Goal: Task Accomplishment & Management: Use online tool/utility

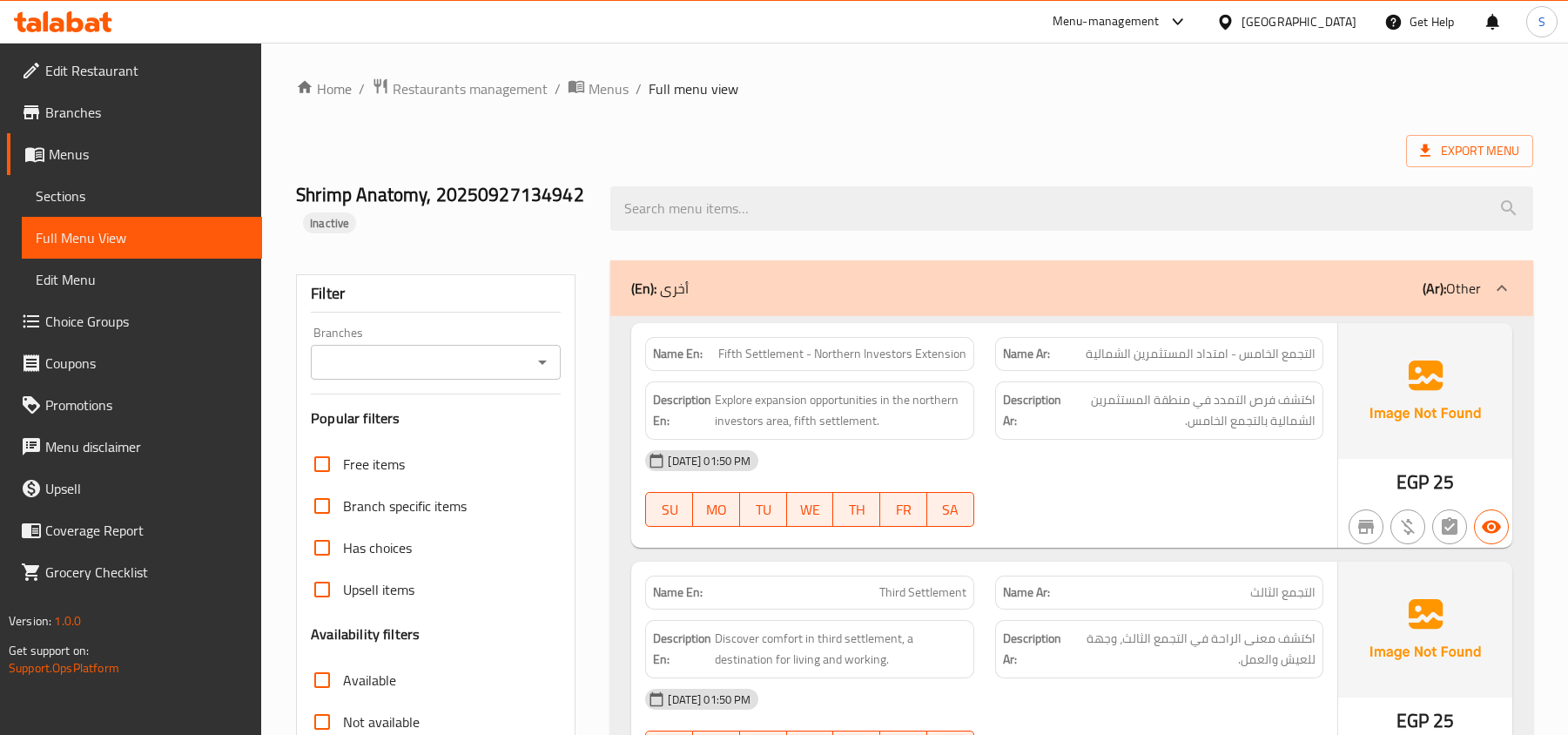
scroll to position [17138, 0]
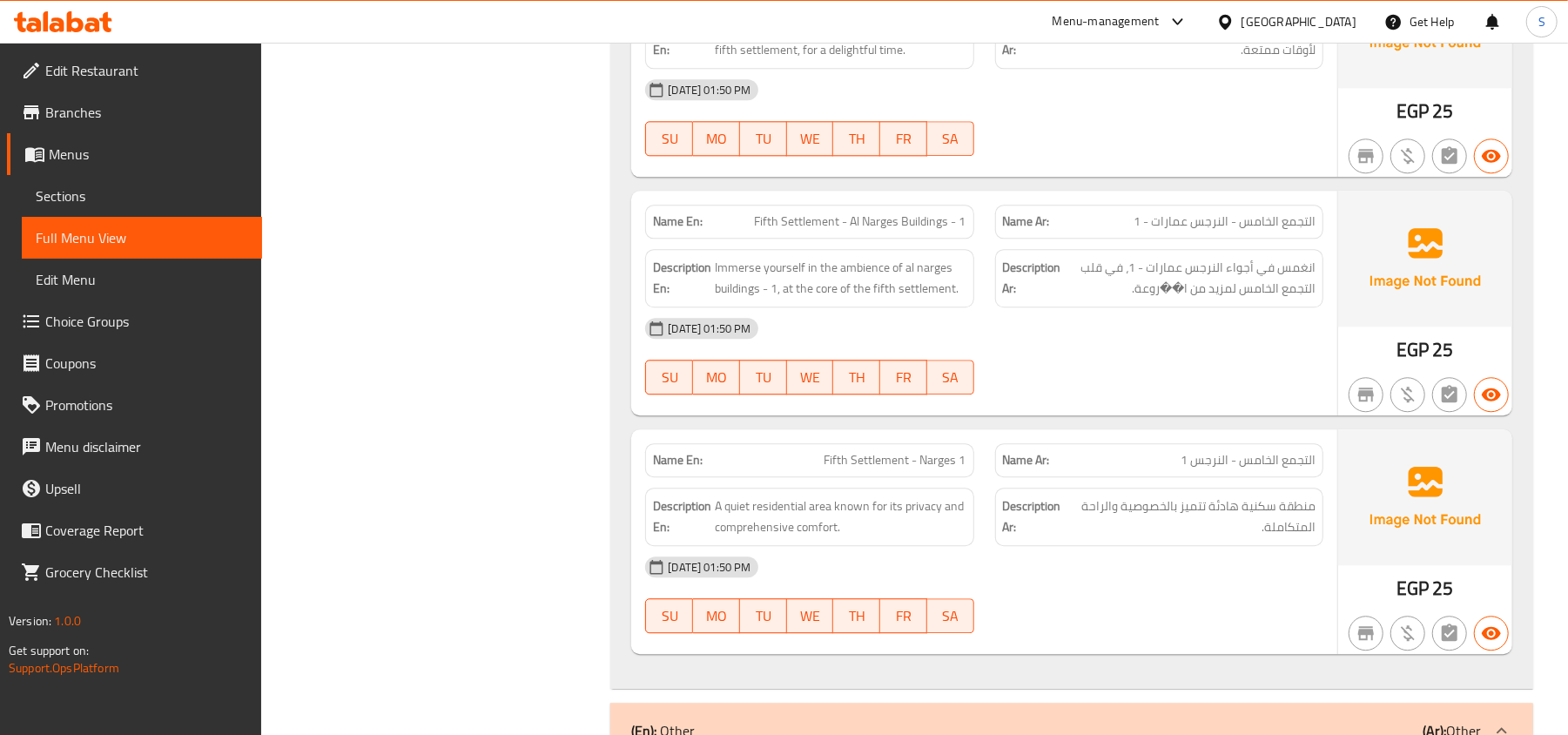
click at [1338, 20] on div "[GEOGRAPHIC_DATA]" at bounding box center [1299, 22] width 115 height 19
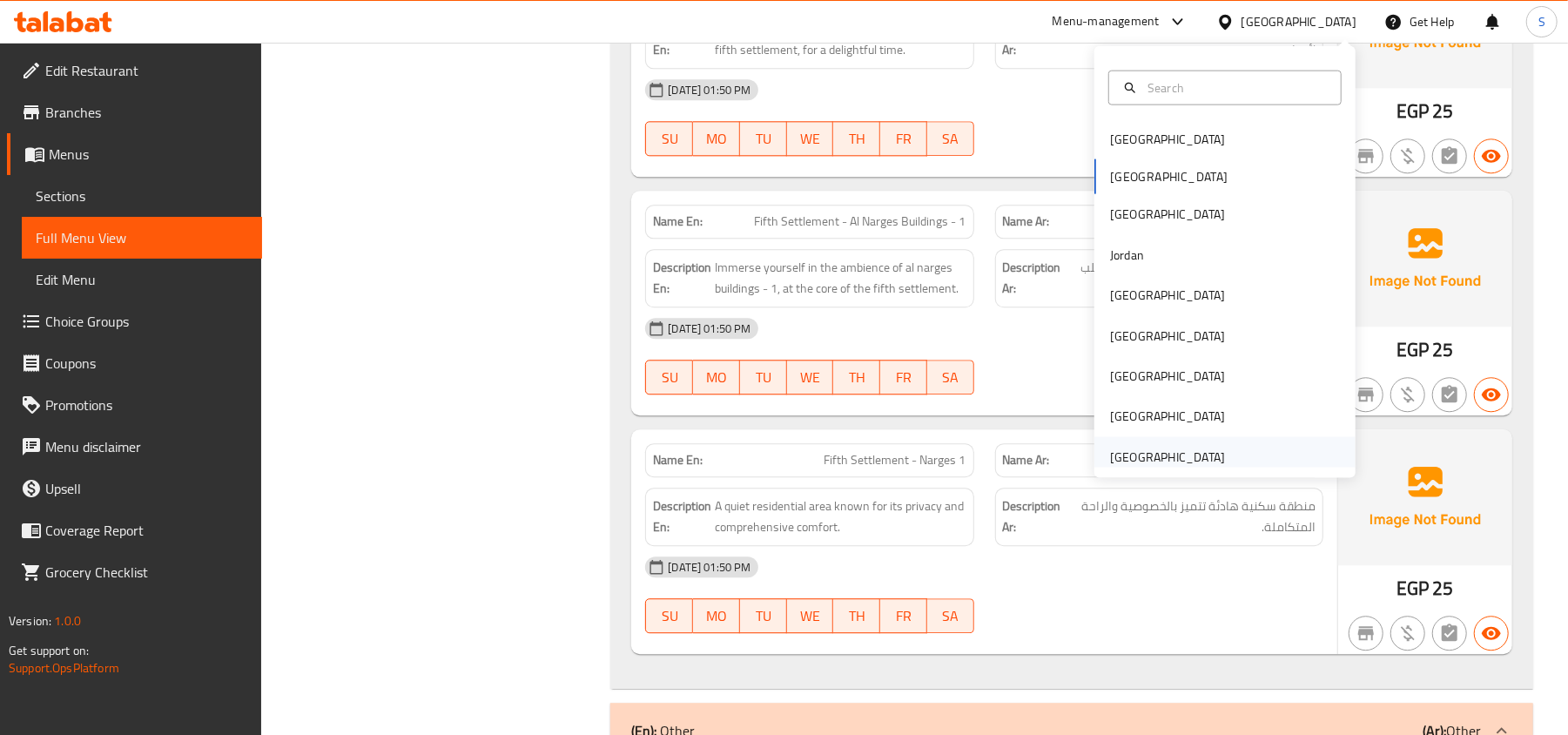
click at [1224, 458] on div "[GEOGRAPHIC_DATA]" at bounding box center [1225, 455] width 261 height 40
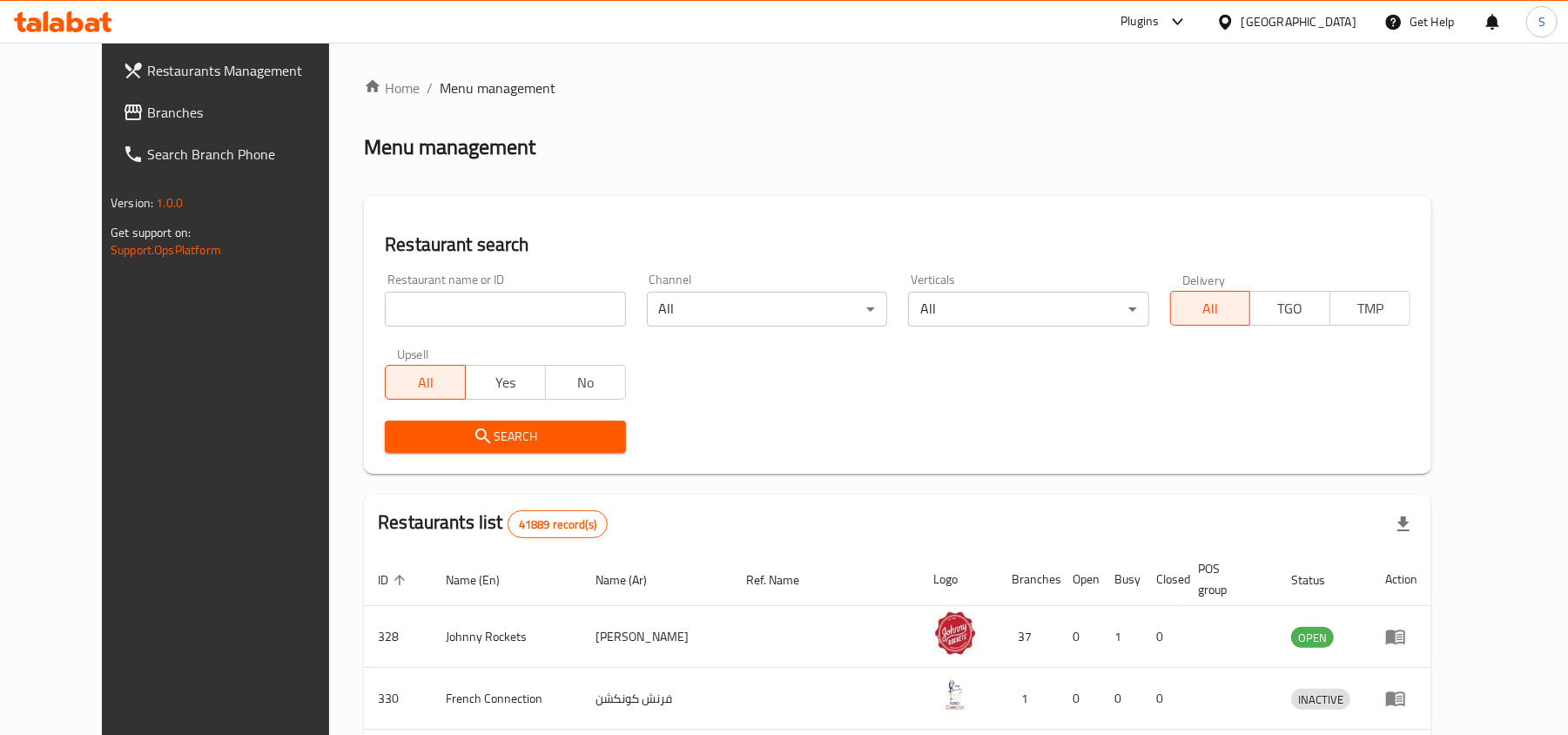
click at [147, 101] on span "Branches" at bounding box center [249, 111] width 203 height 20
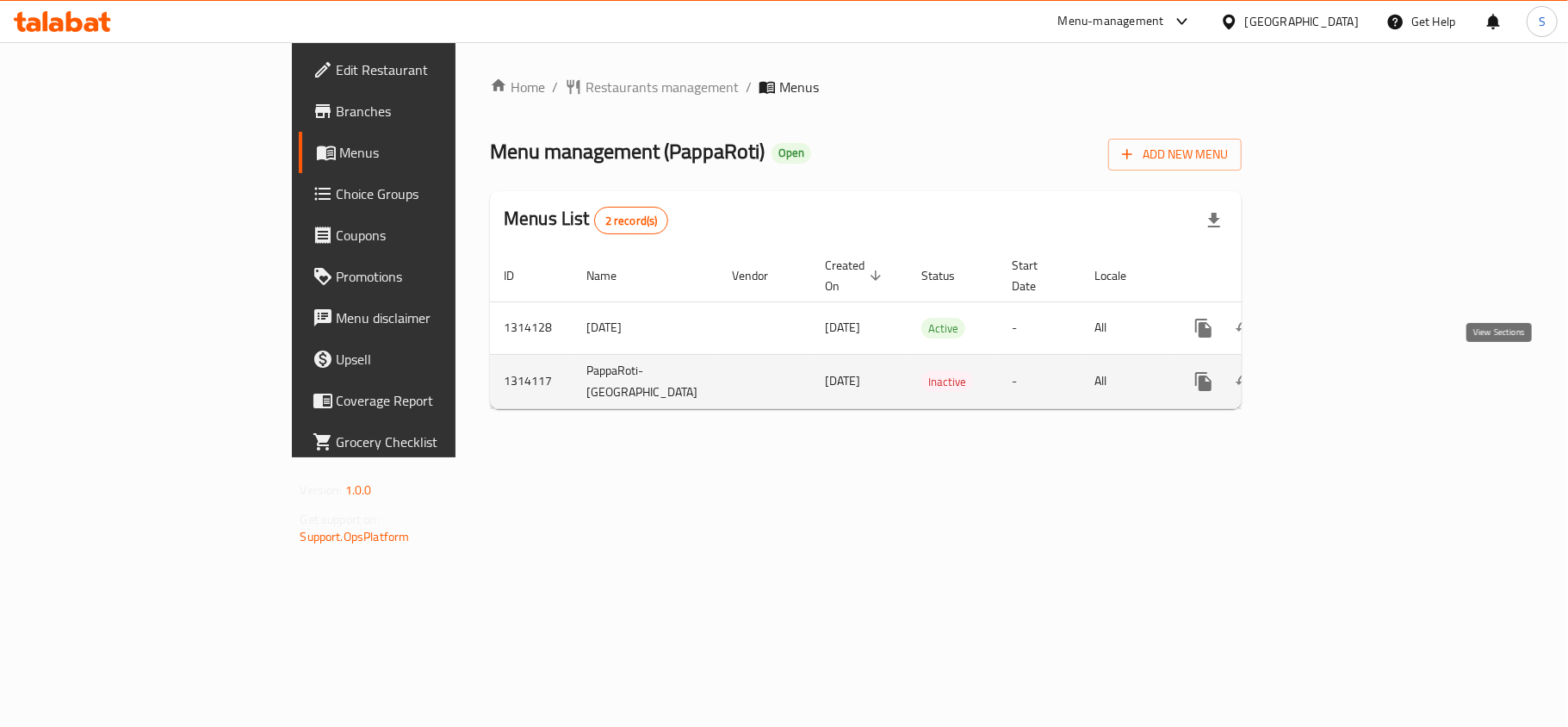
click at [1338, 381] on icon "enhanced table" at bounding box center [1327, 381] width 20 height 20
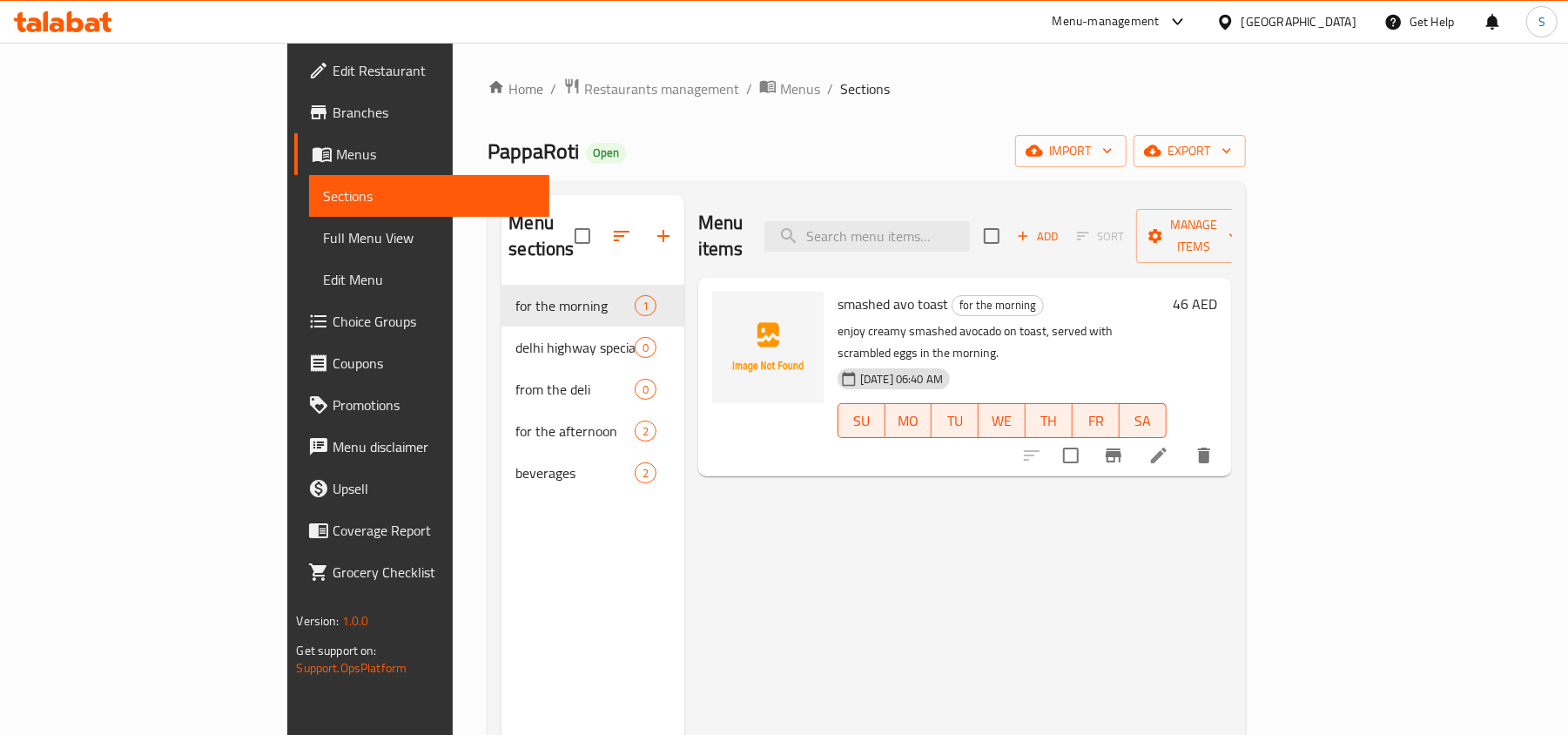
click at [323, 233] on span "Full Menu View" at bounding box center [429, 237] width 213 height 20
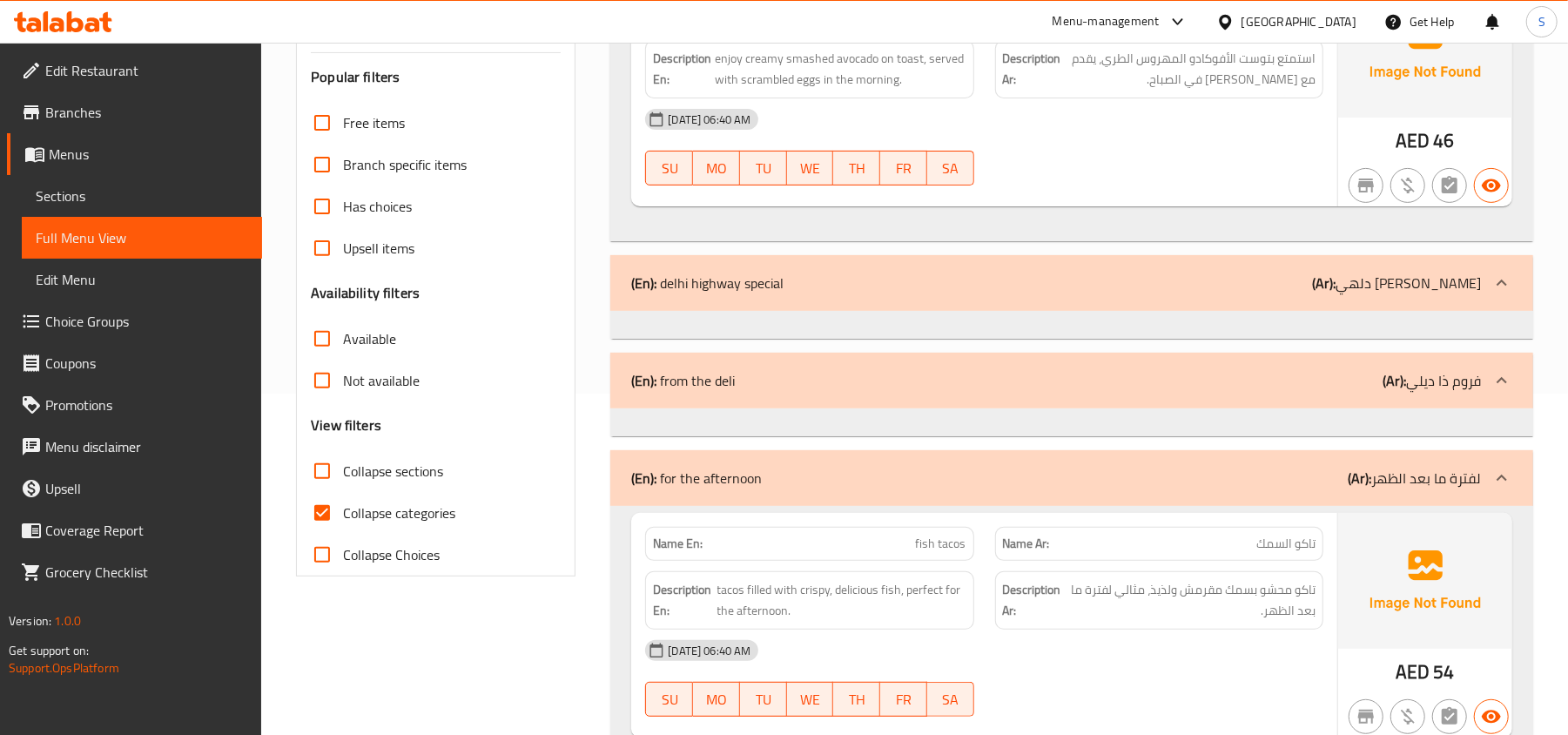
scroll to position [348, 0]
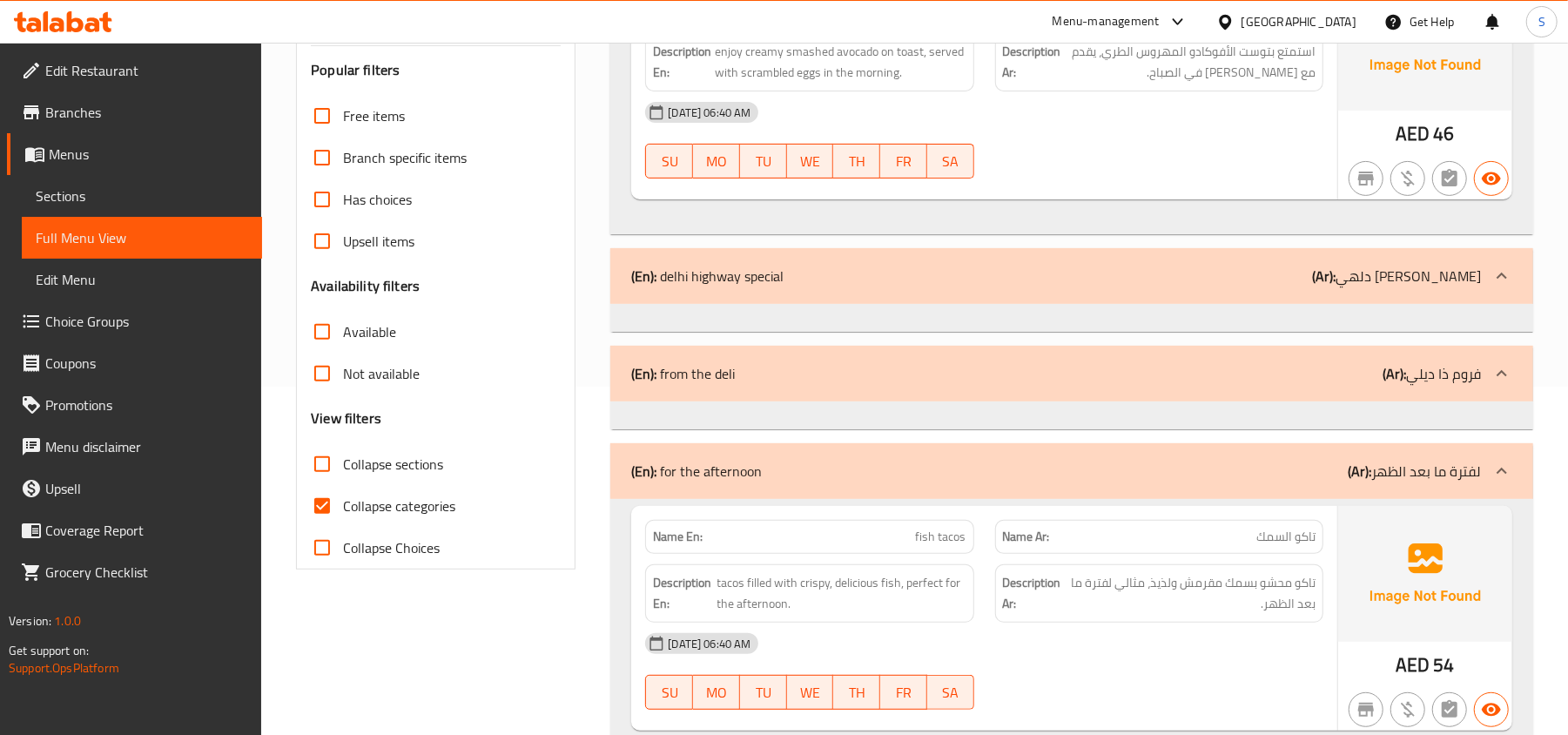
click at [374, 500] on span "Collapse categories" at bounding box center [399, 505] width 112 height 20
click at [343, 500] on input "Collapse categories" at bounding box center [322, 505] width 42 height 42
checkbox input "false"
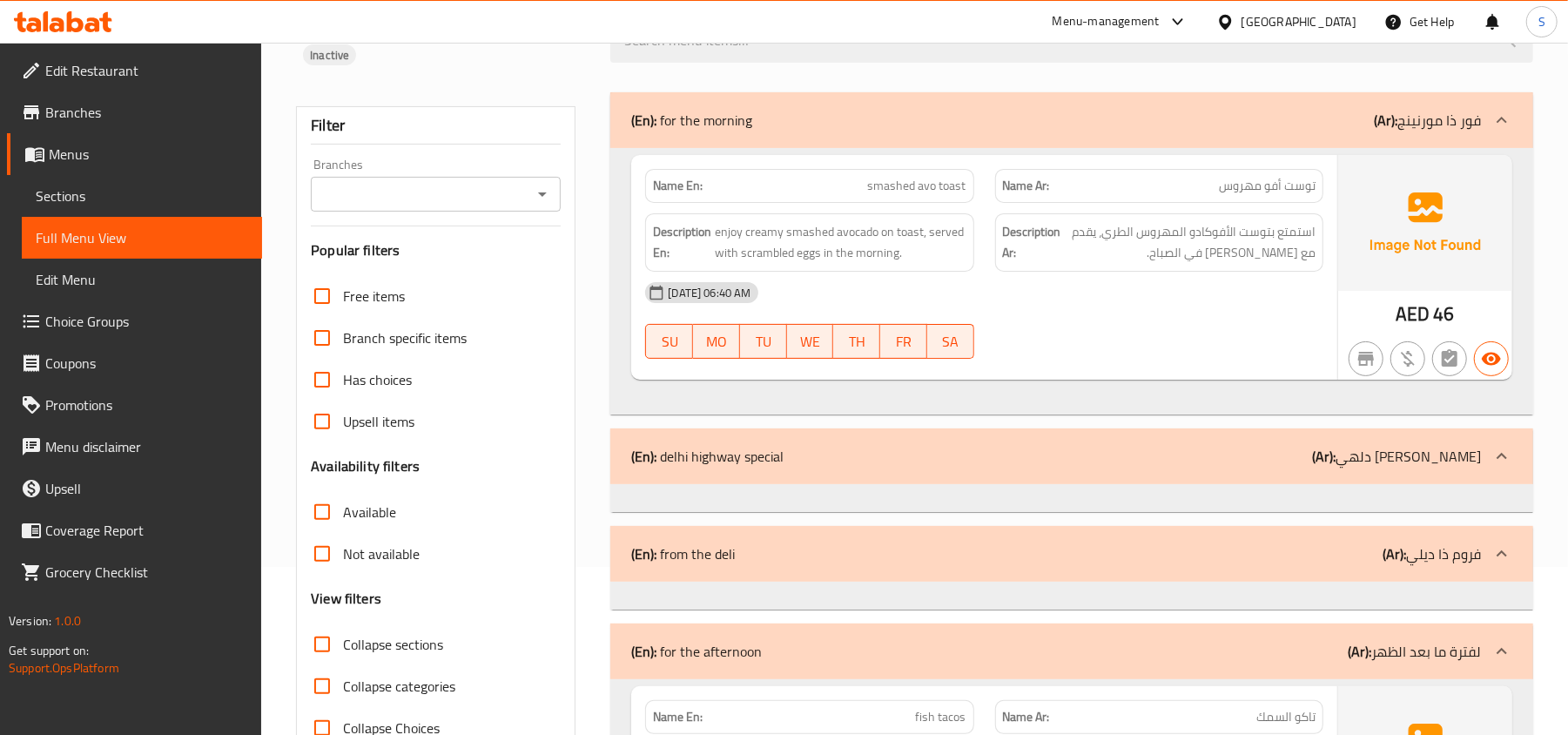
scroll to position [0, 0]
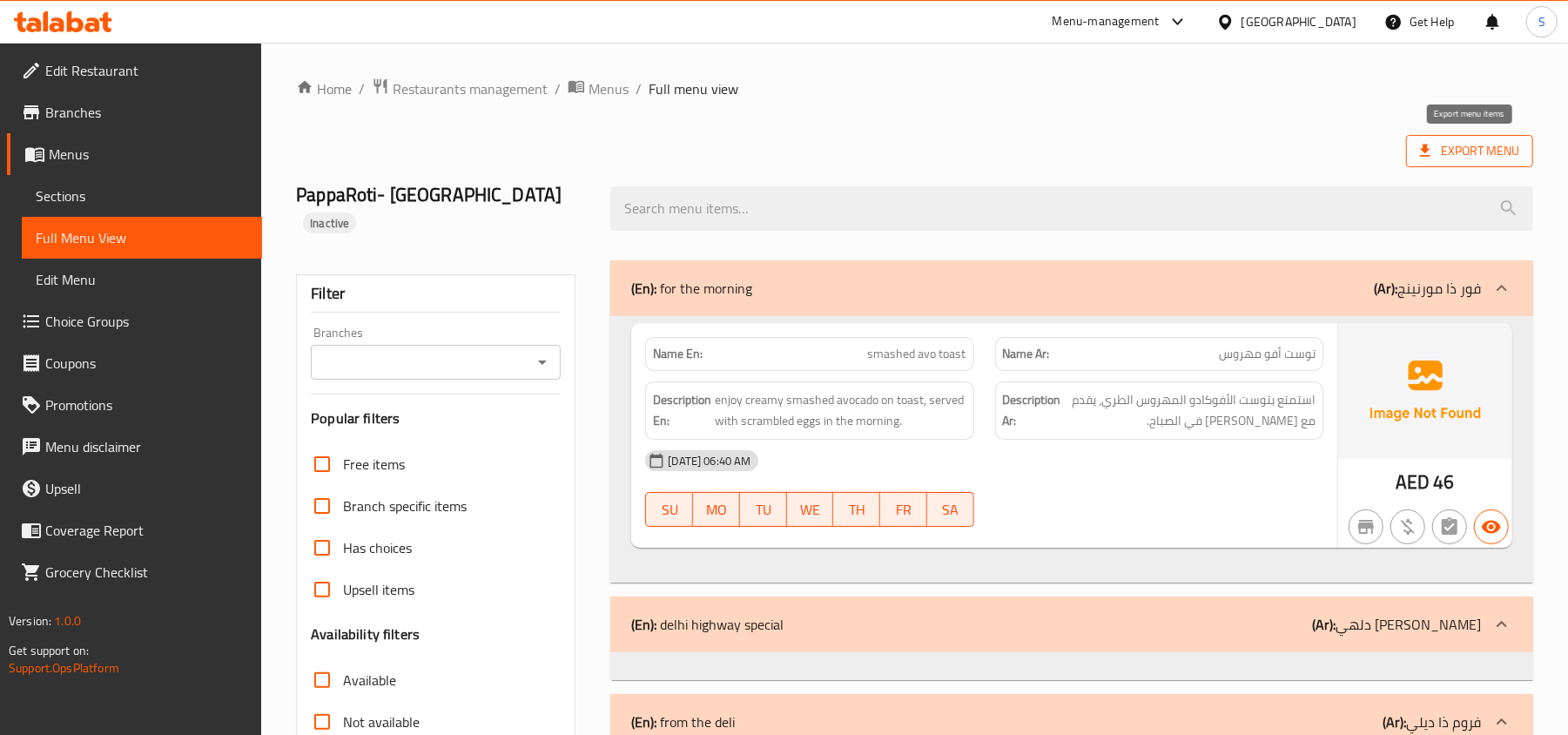
click at [1453, 148] on span "Export Menu" at bounding box center [1470, 151] width 99 height 21
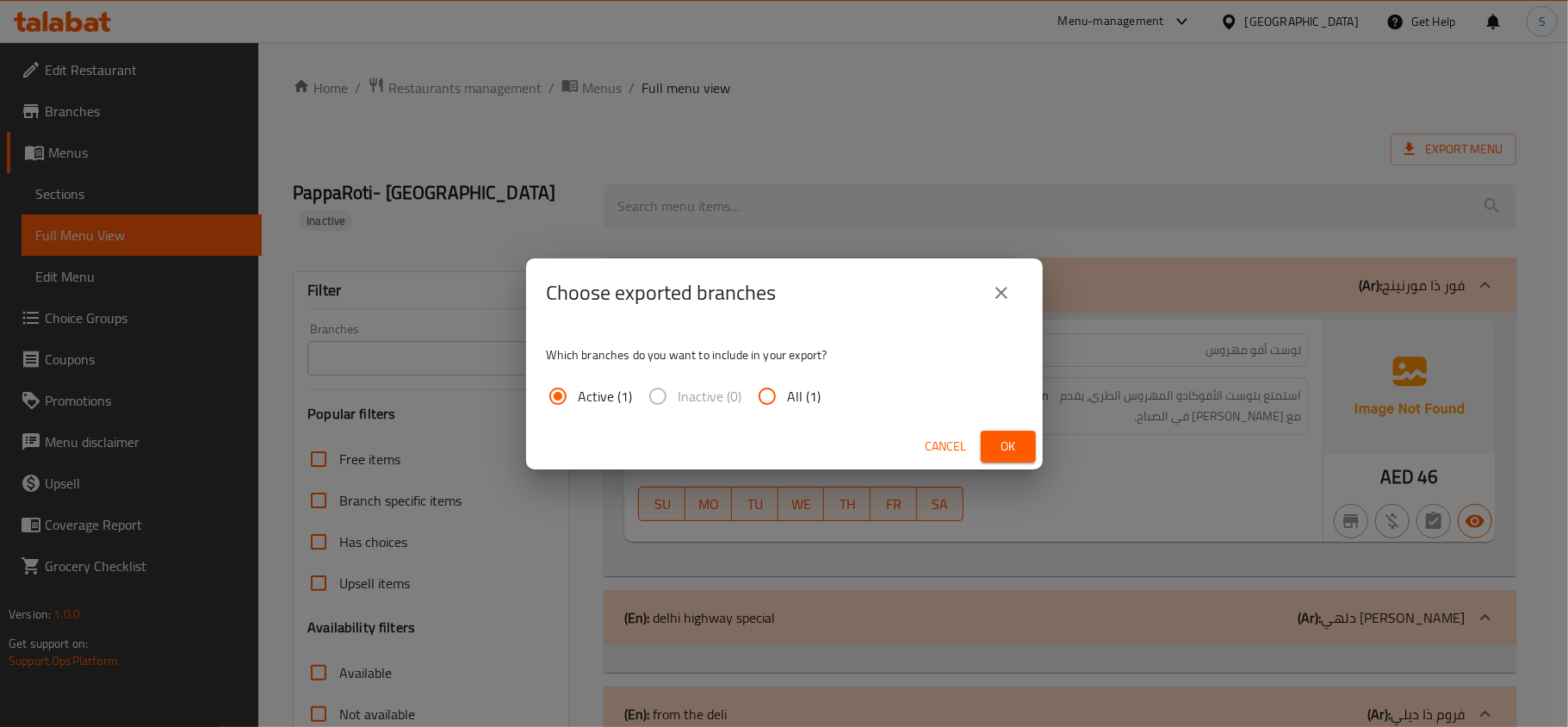
click at [806, 386] on span "All (1)" at bounding box center [804, 395] width 34 height 20
click at [788, 386] on input "All (1)" at bounding box center [767, 395] width 41 height 41
radio input "true"
click at [1026, 438] on button "Ok" at bounding box center [1008, 445] width 55 height 32
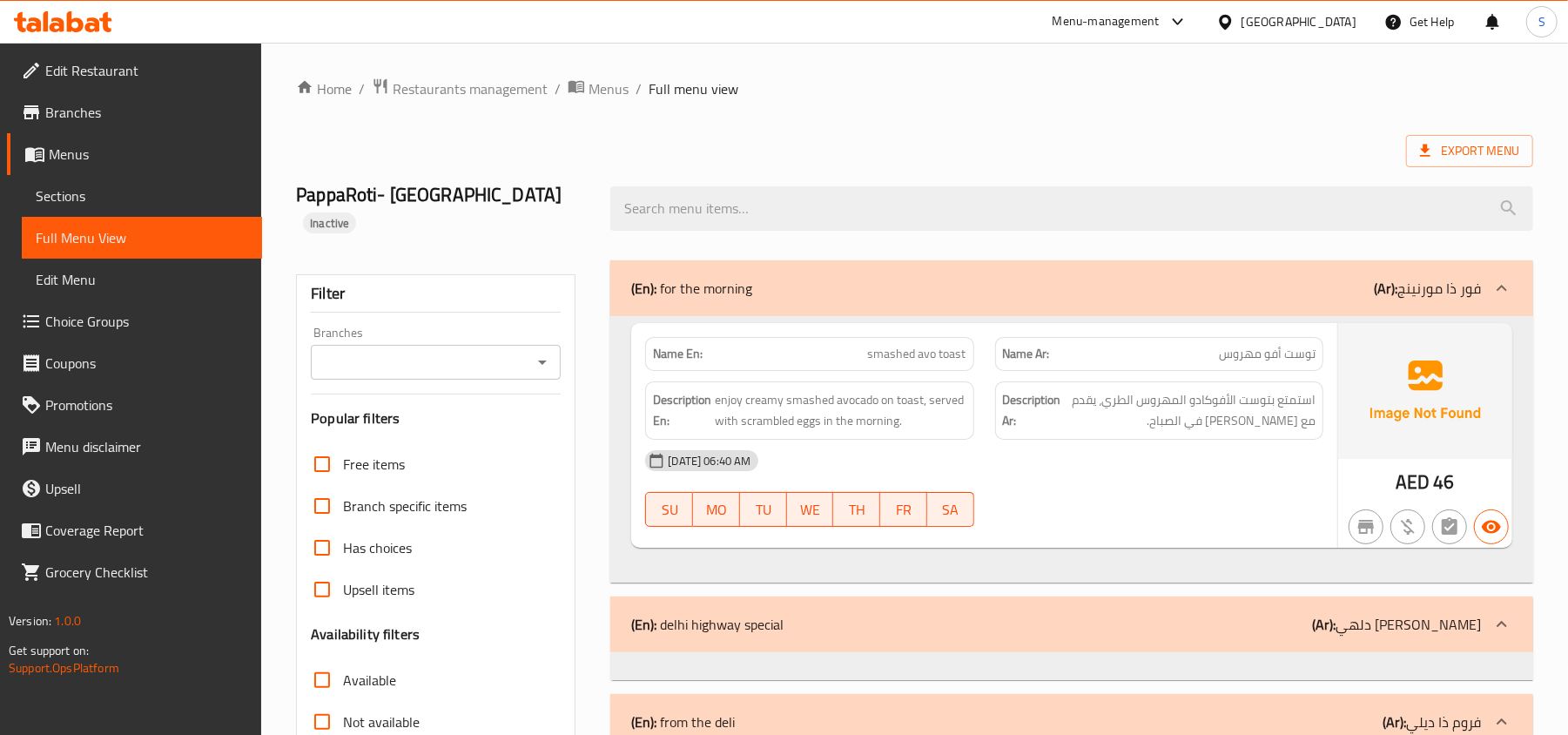
click at [77, 195] on span "Sections" at bounding box center [142, 195] width 213 height 20
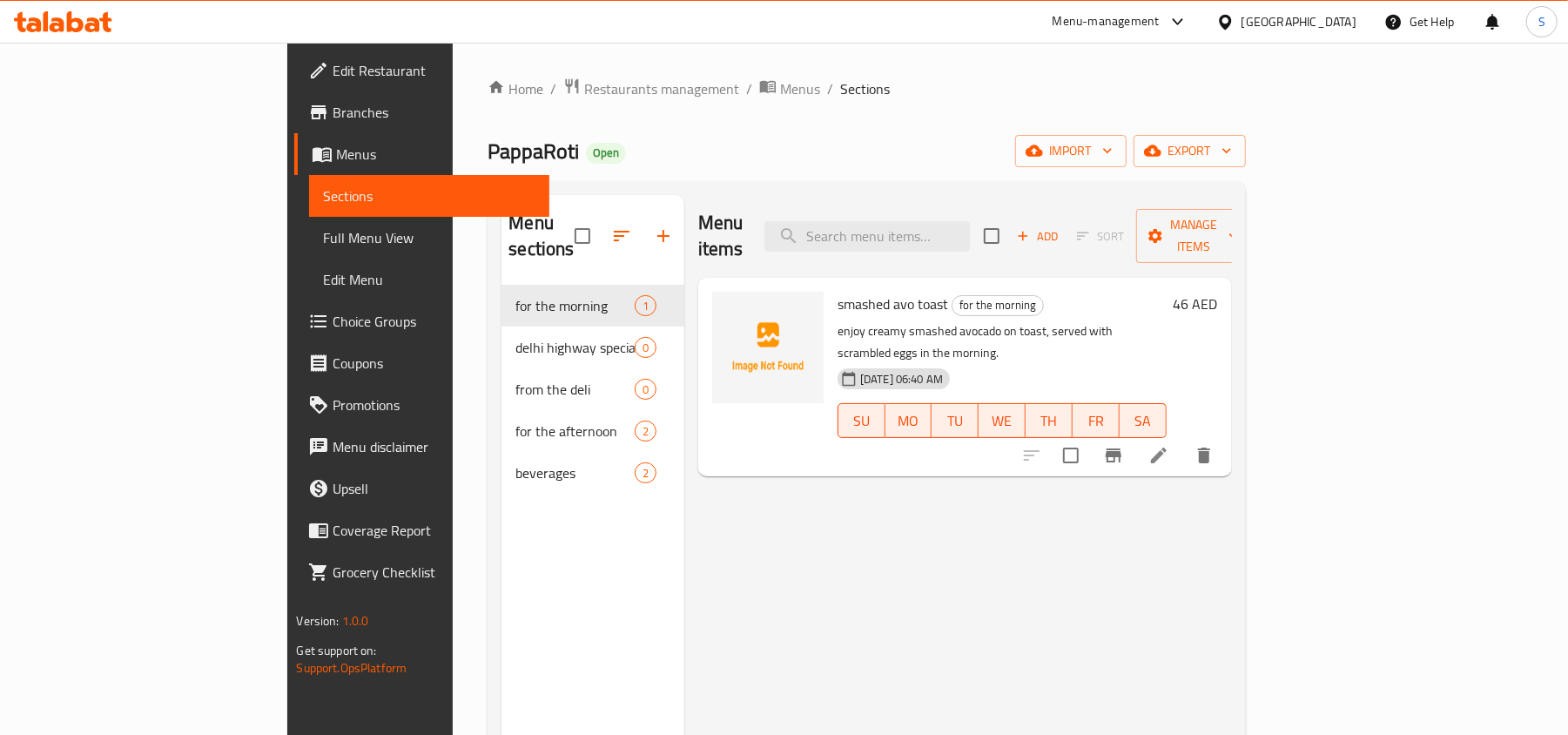
click at [336, 143] on span "Menus" at bounding box center [436, 153] width 199 height 20
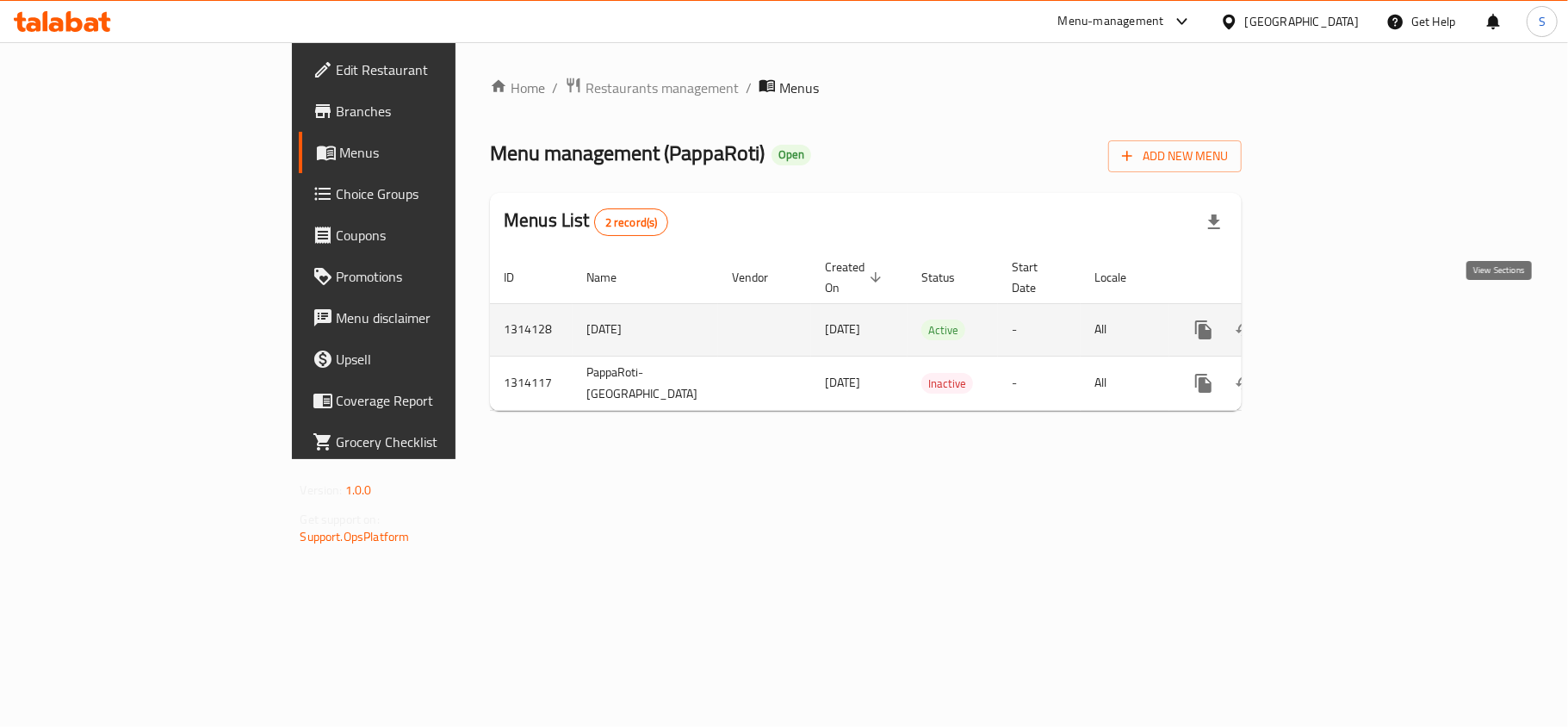
click at [1338, 321] on icon "enhanced table" at bounding box center [1327, 329] width 20 height 20
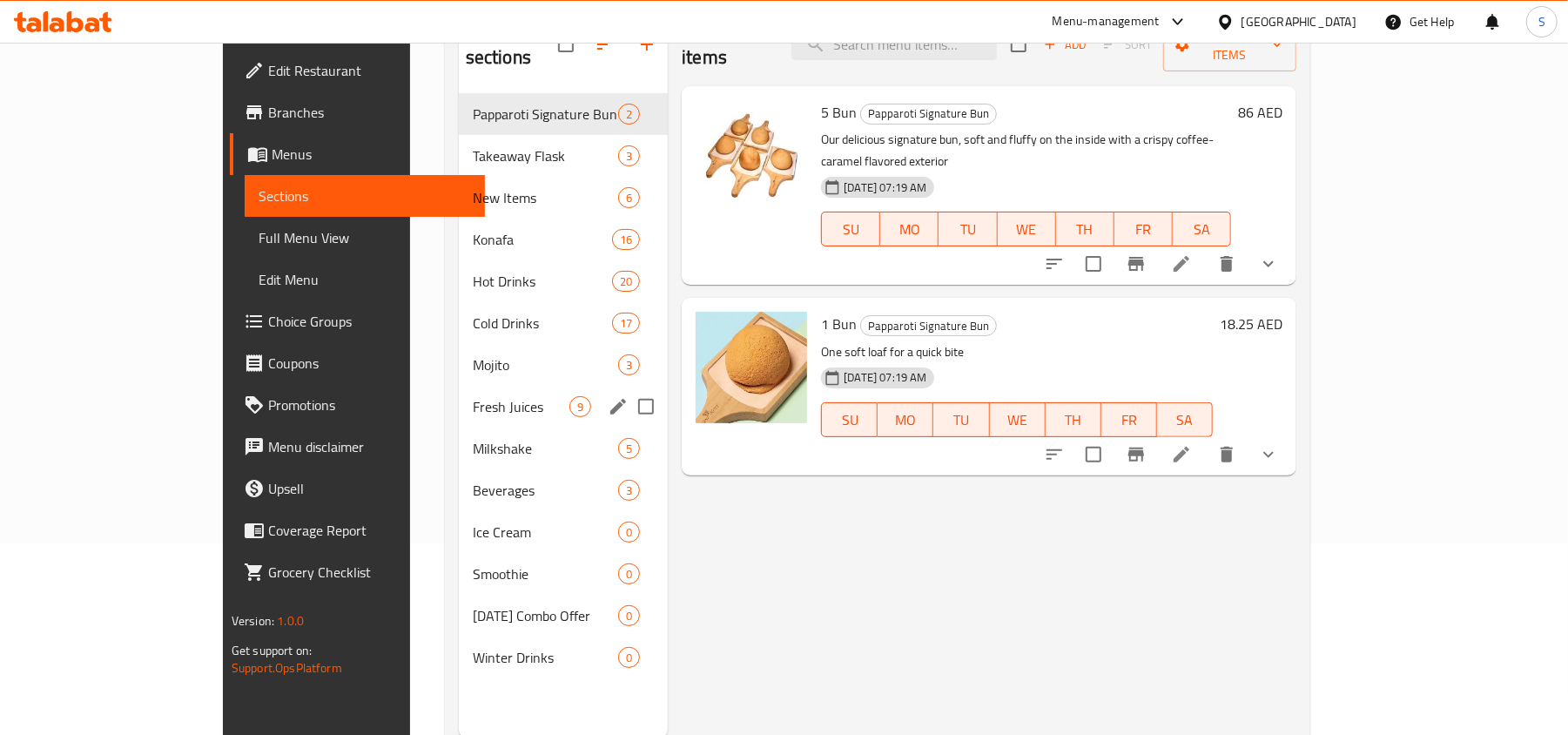
scroll to position [232, 0]
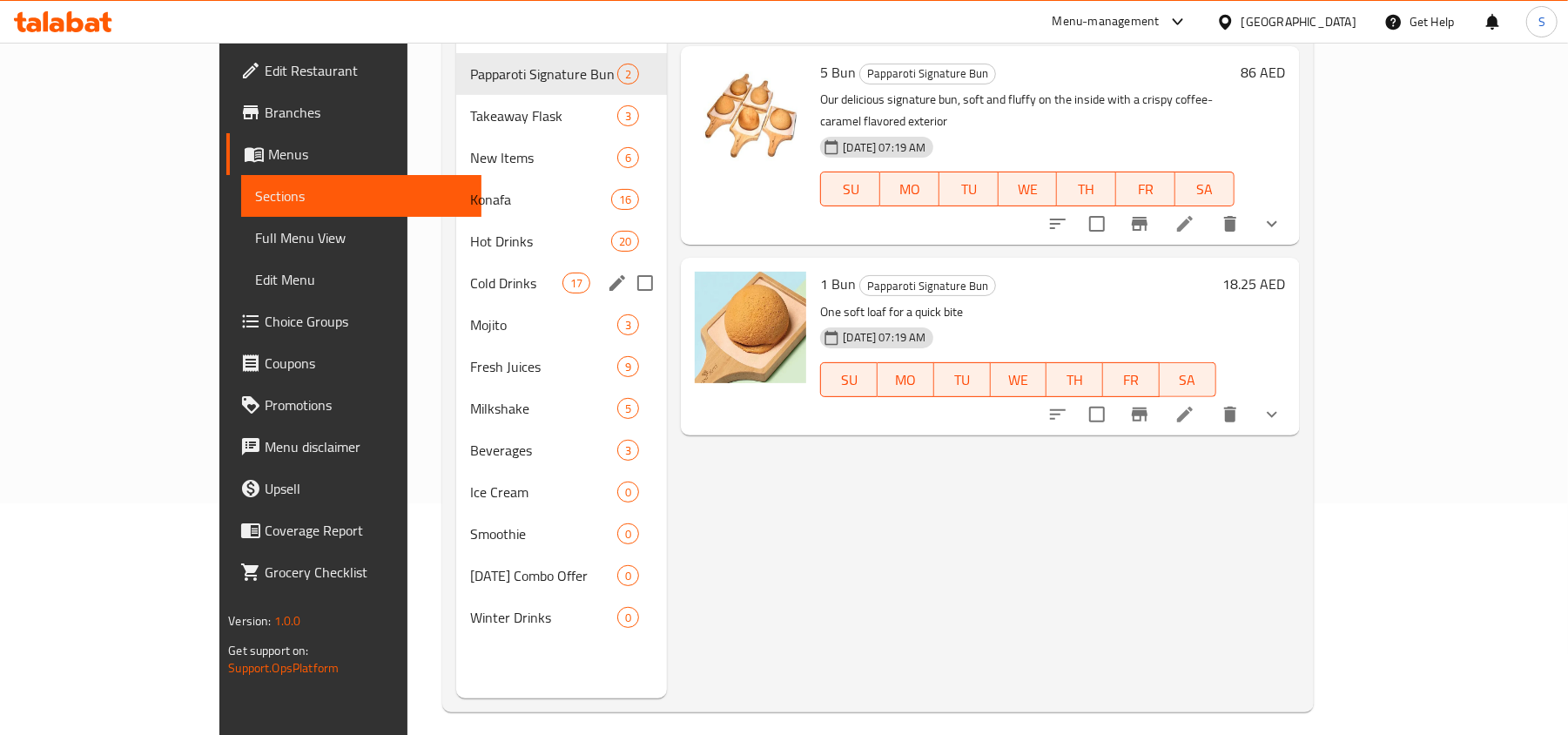
click at [456, 262] on div "Cold Drinks 17" at bounding box center [562, 283] width 211 height 42
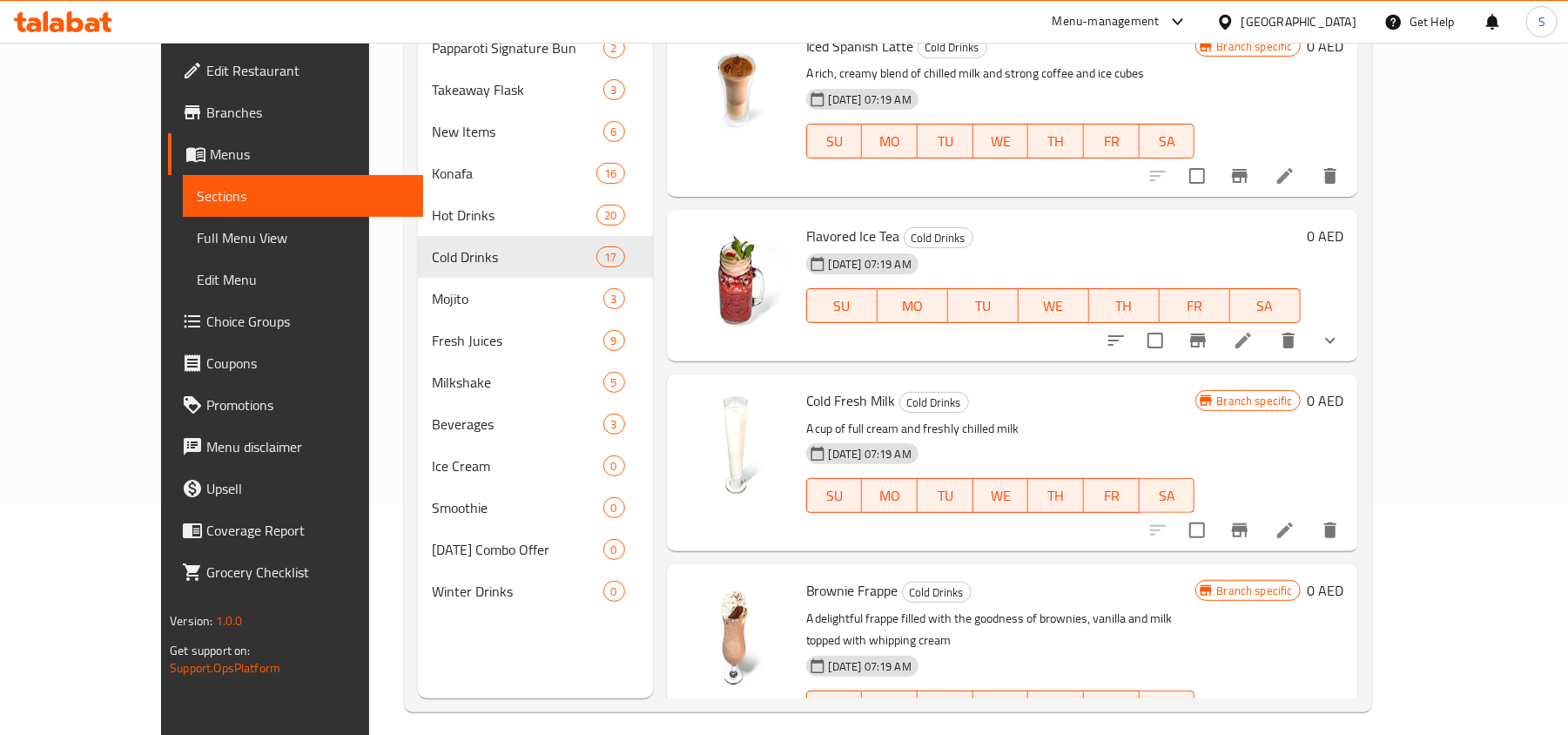
click at [1274, 14] on div "[GEOGRAPHIC_DATA]" at bounding box center [1299, 22] width 115 height 19
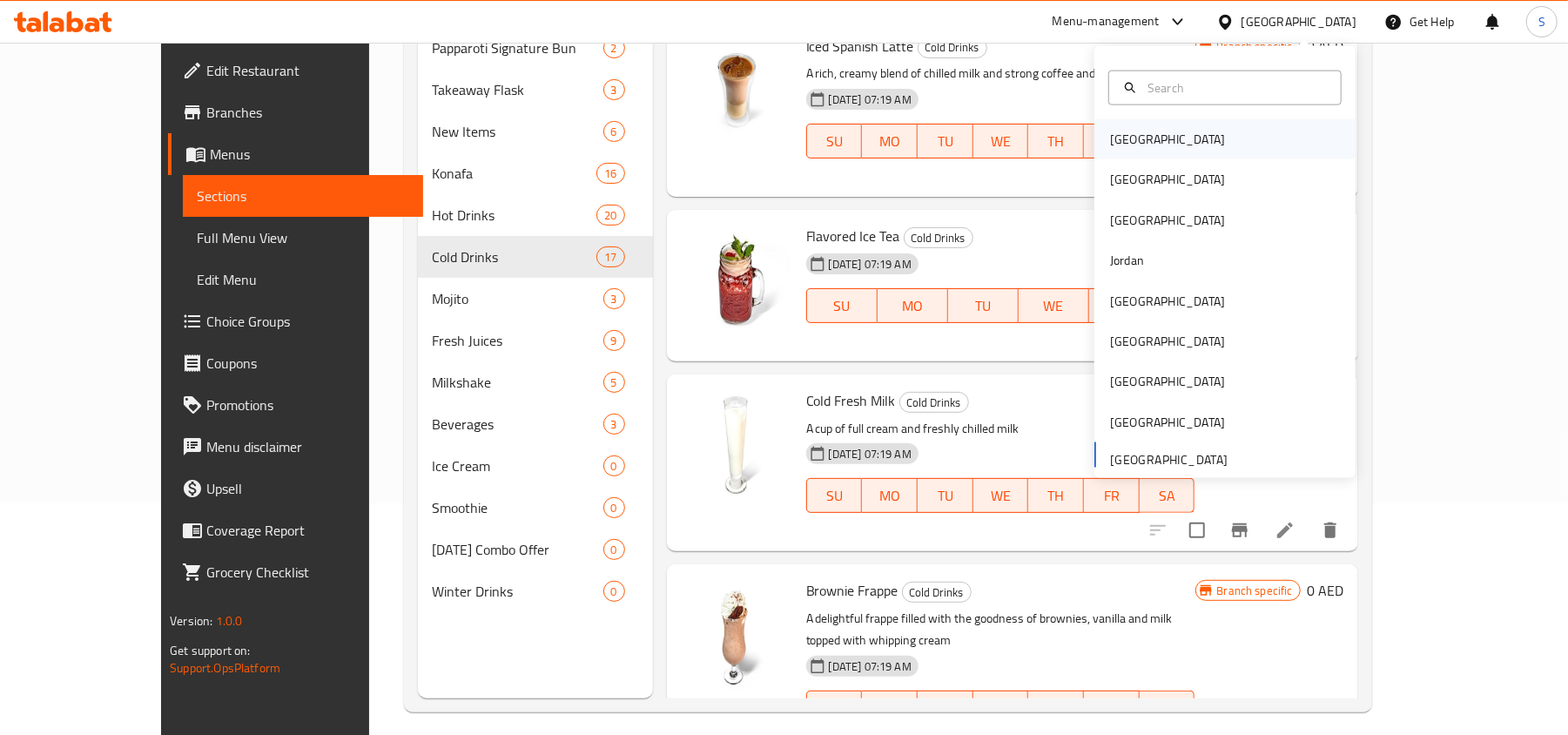
click at [1119, 130] on div "[GEOGRAPHIC_DATA]" at bounding box center [1168, 139] width 115 height 19
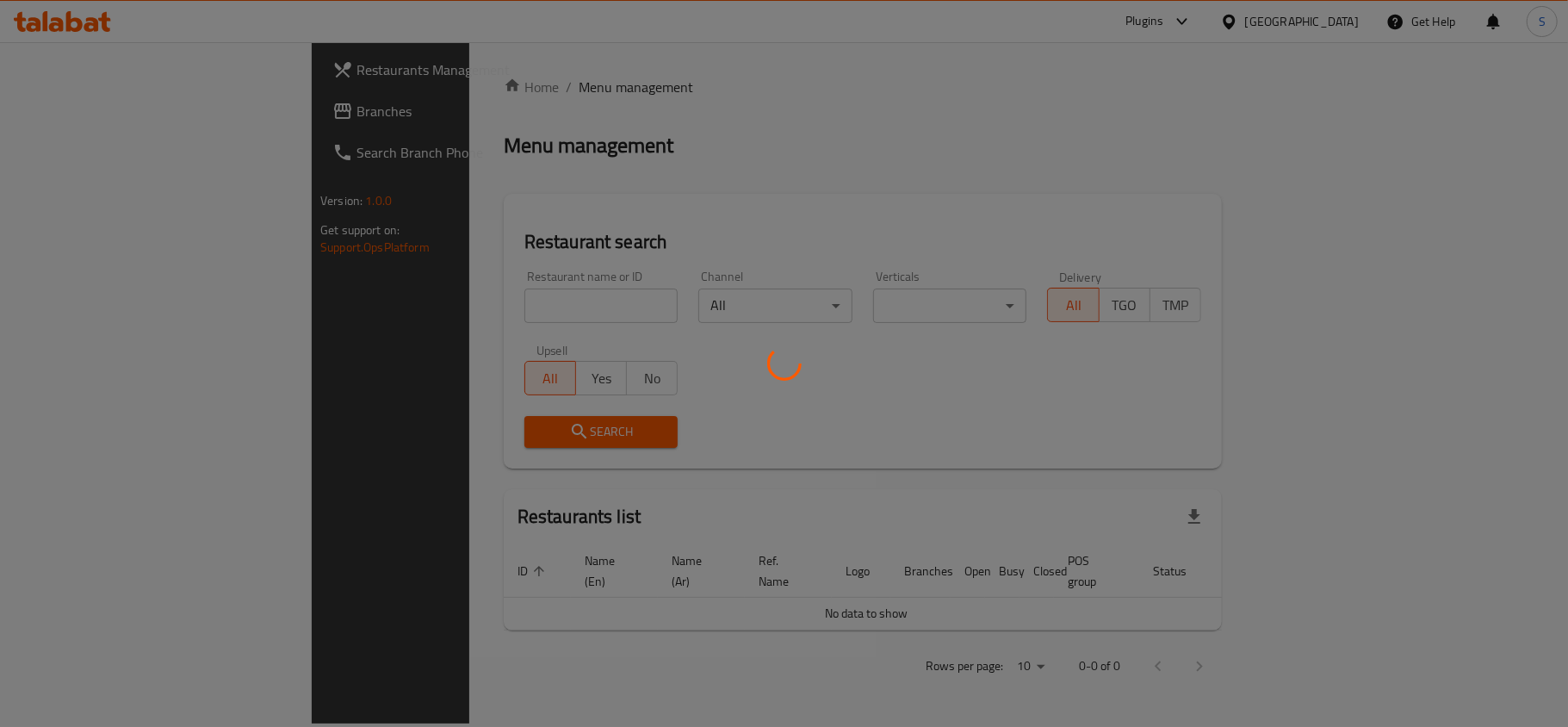
click at [76, 111] on div at bounding box center [784, 364] width 1568 height 727
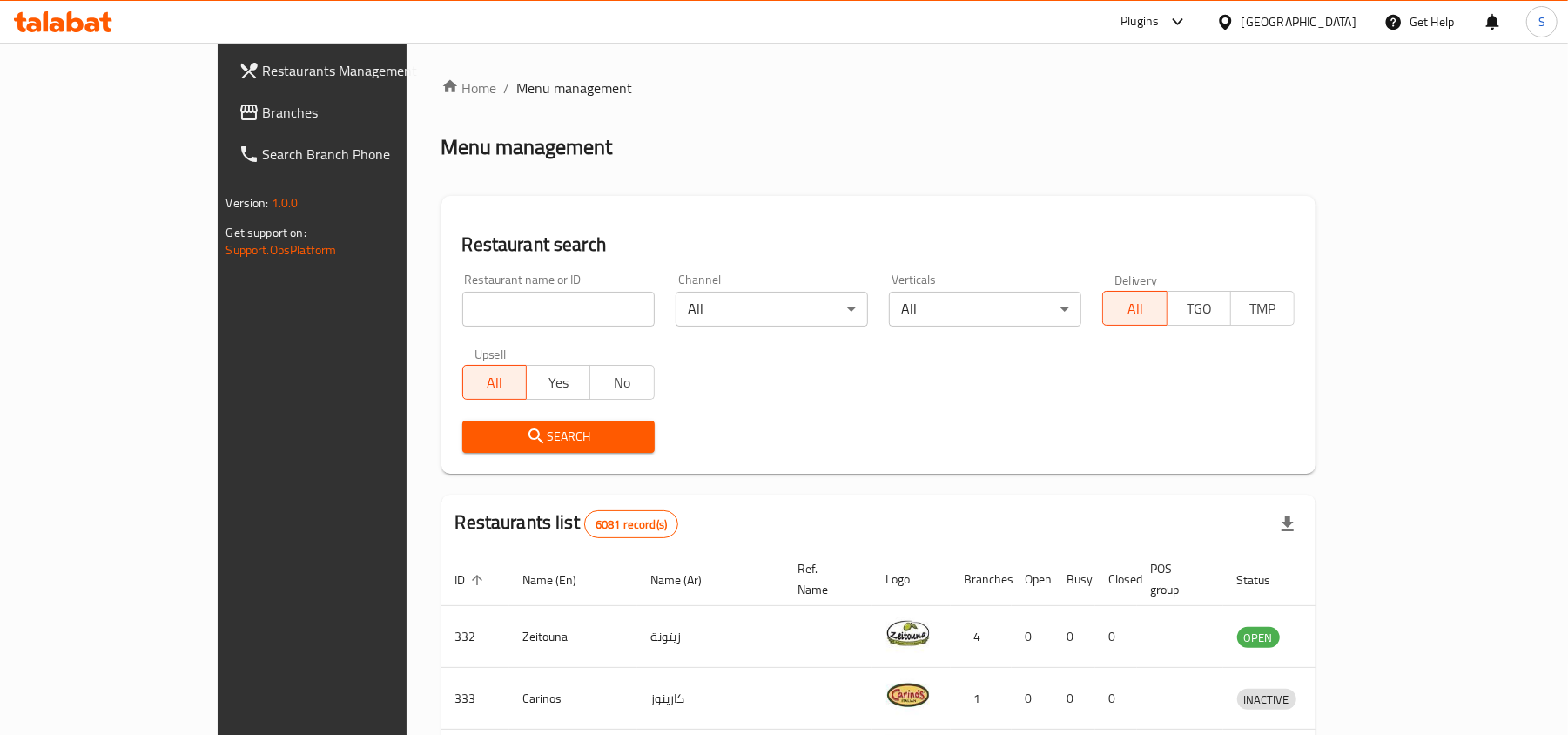
click at [263, 112] on span "Branches" at bounding box center [365, 111] width 203 height 20
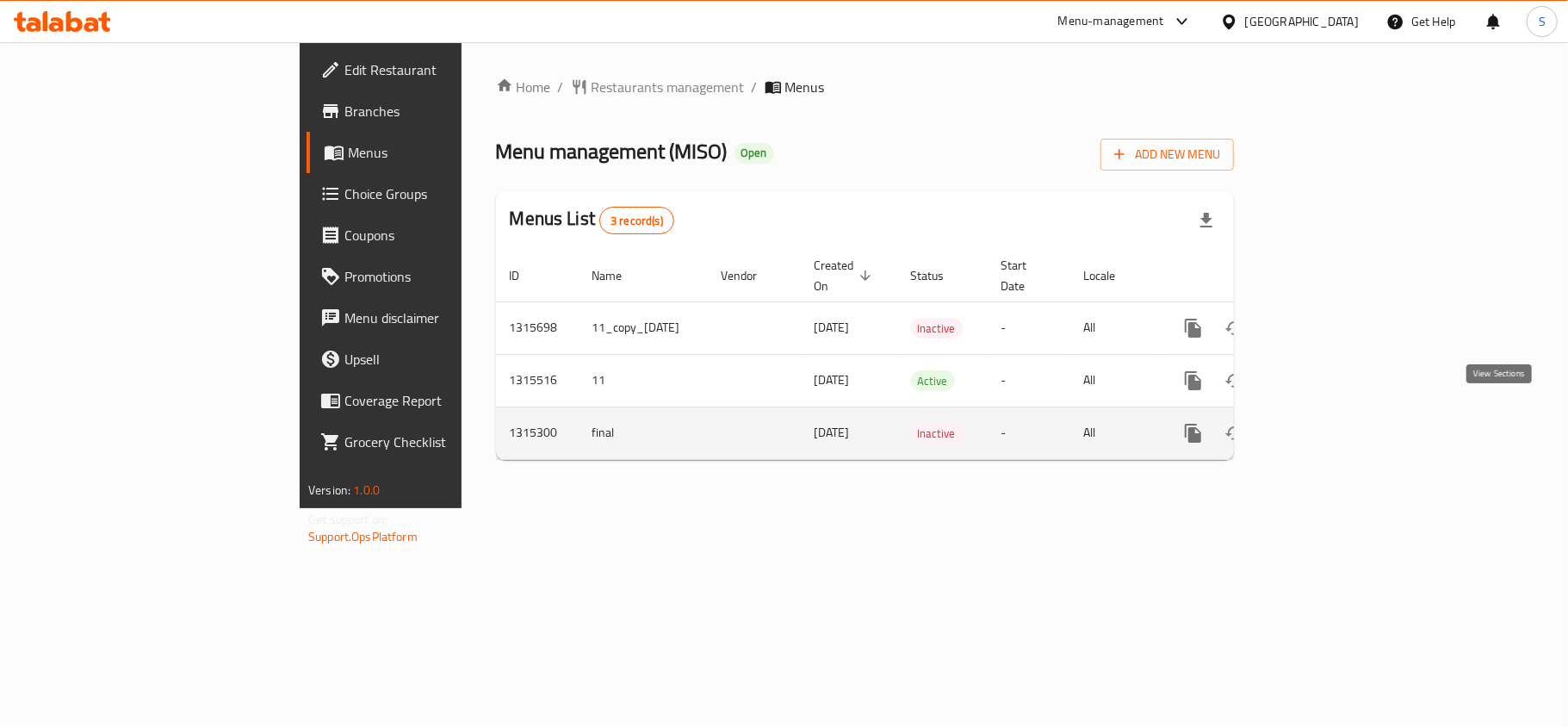
click at [1328, 422] on icon "enhanced table" at bounding box center [1317, 432] width 20 height 20
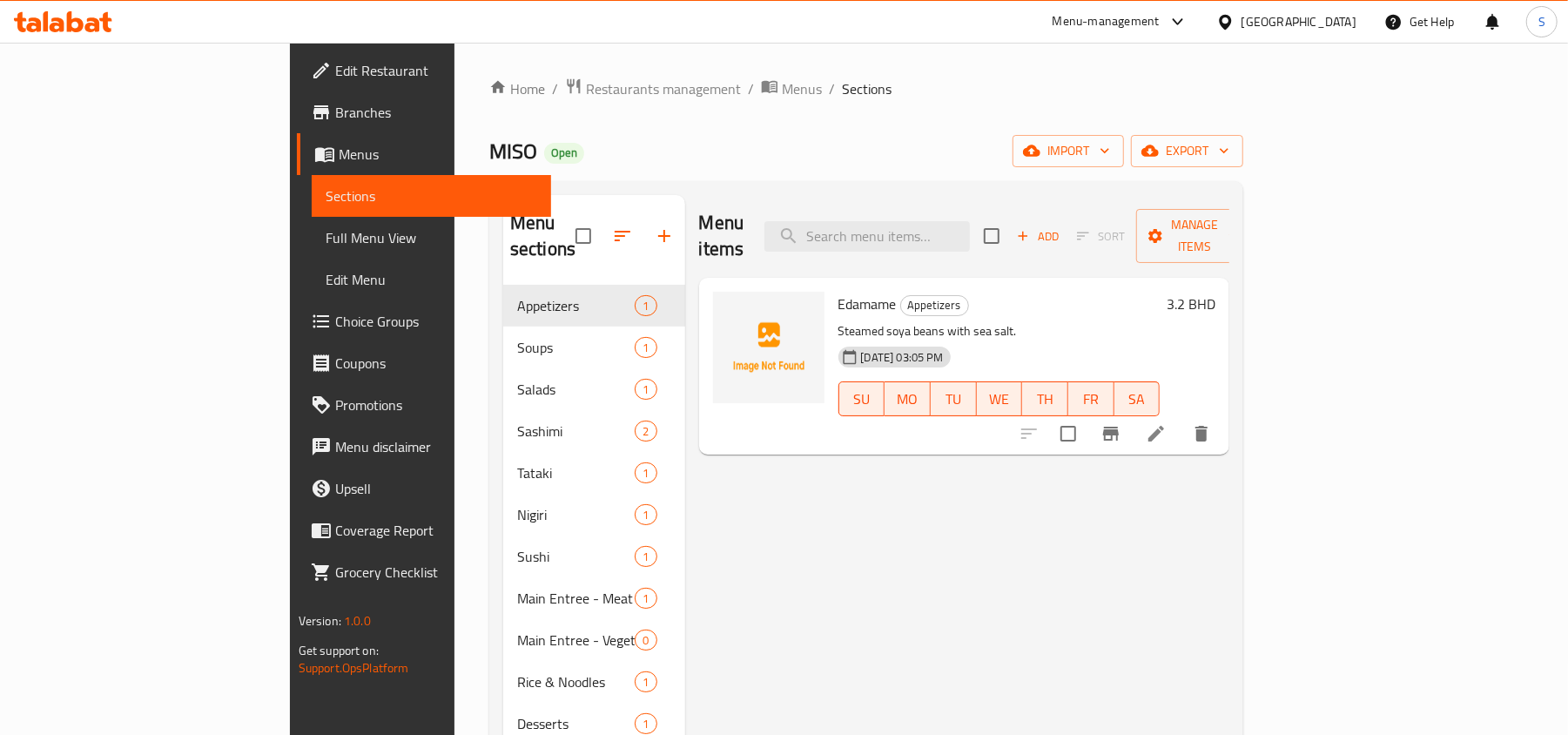
click at [326, 232] on span "Full Menu View" at bounding box center [432, 237] width 213 height 20
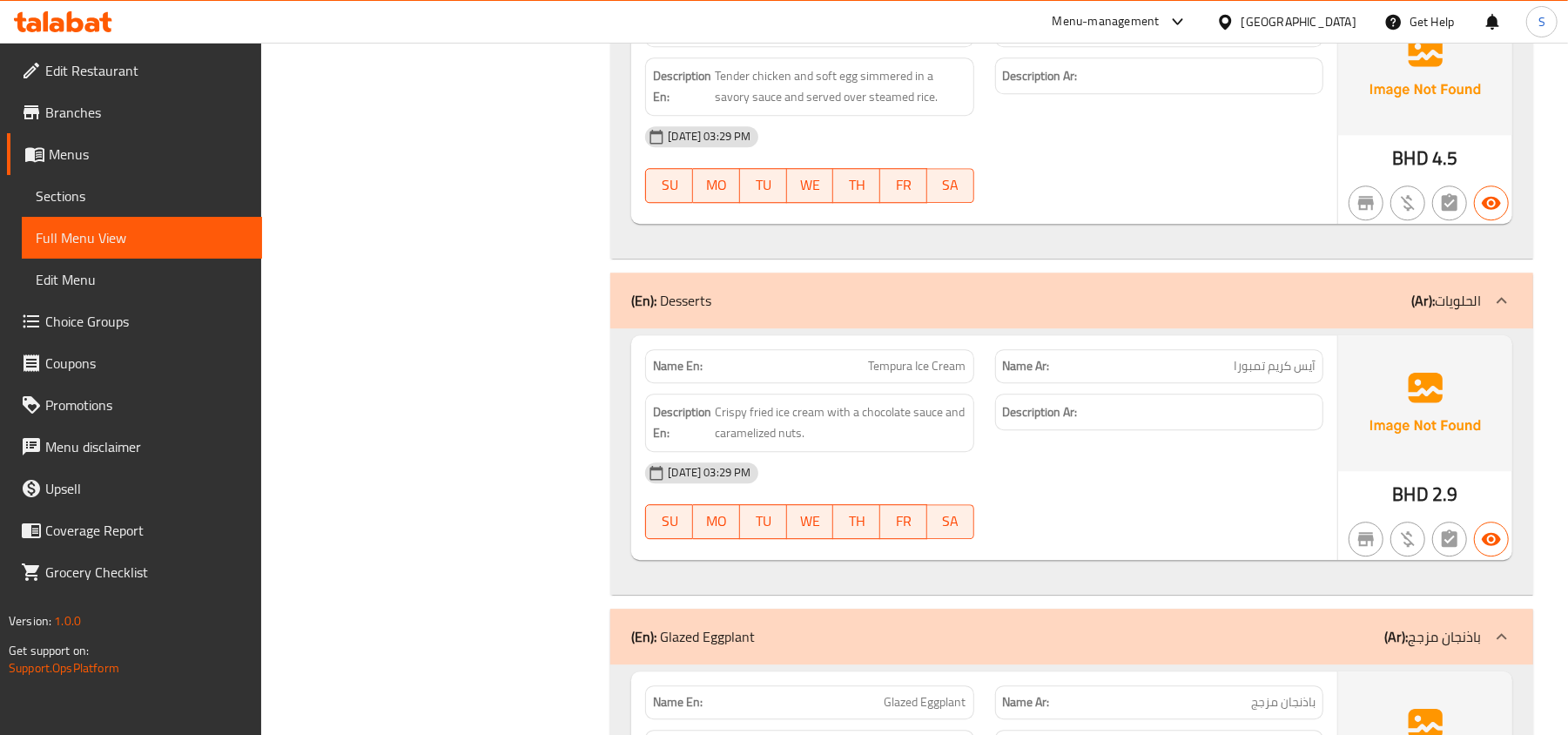
scroll to position [3609, 0]
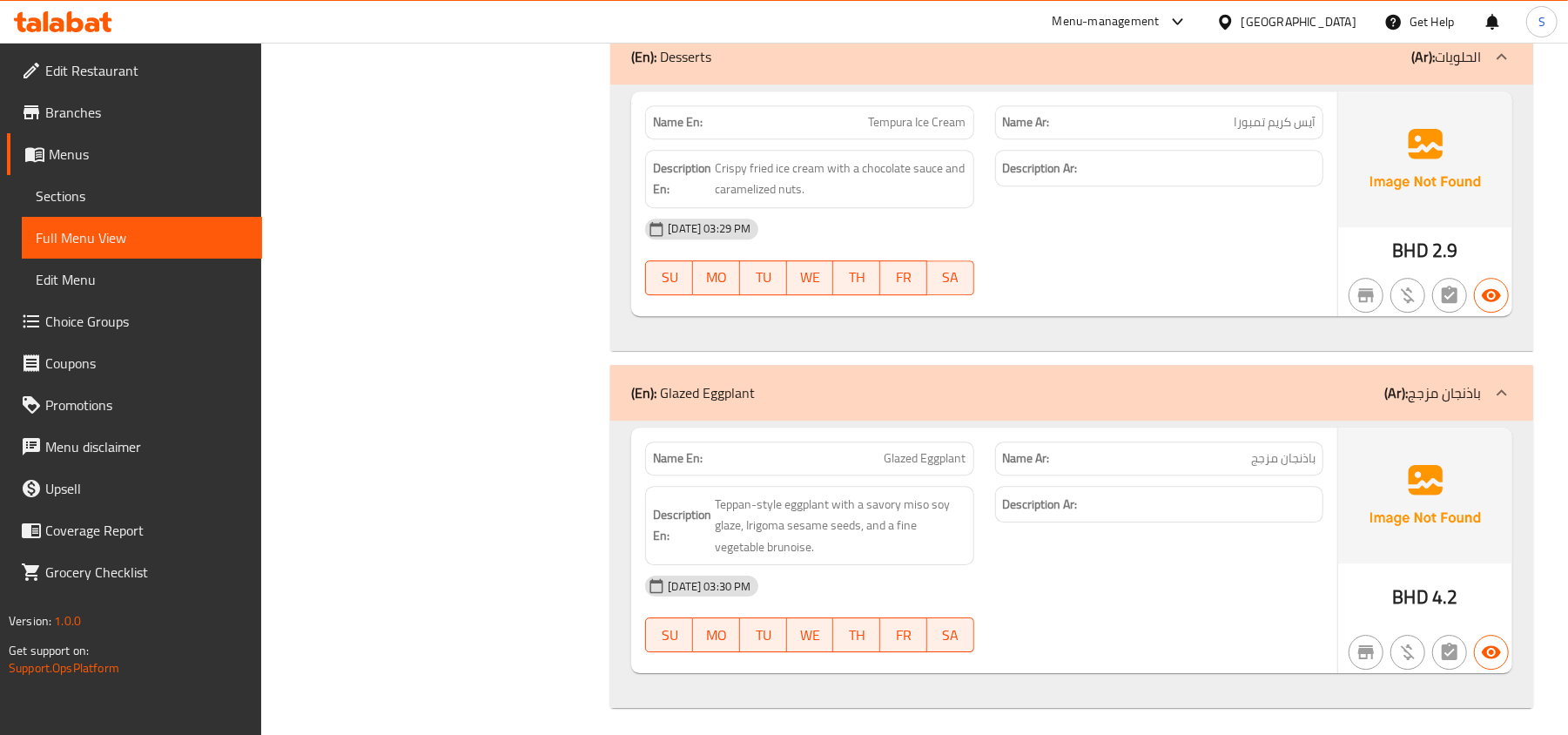
click at [54, 193] on span "Sections" at bounding box center [142, 195] width 213 height 20
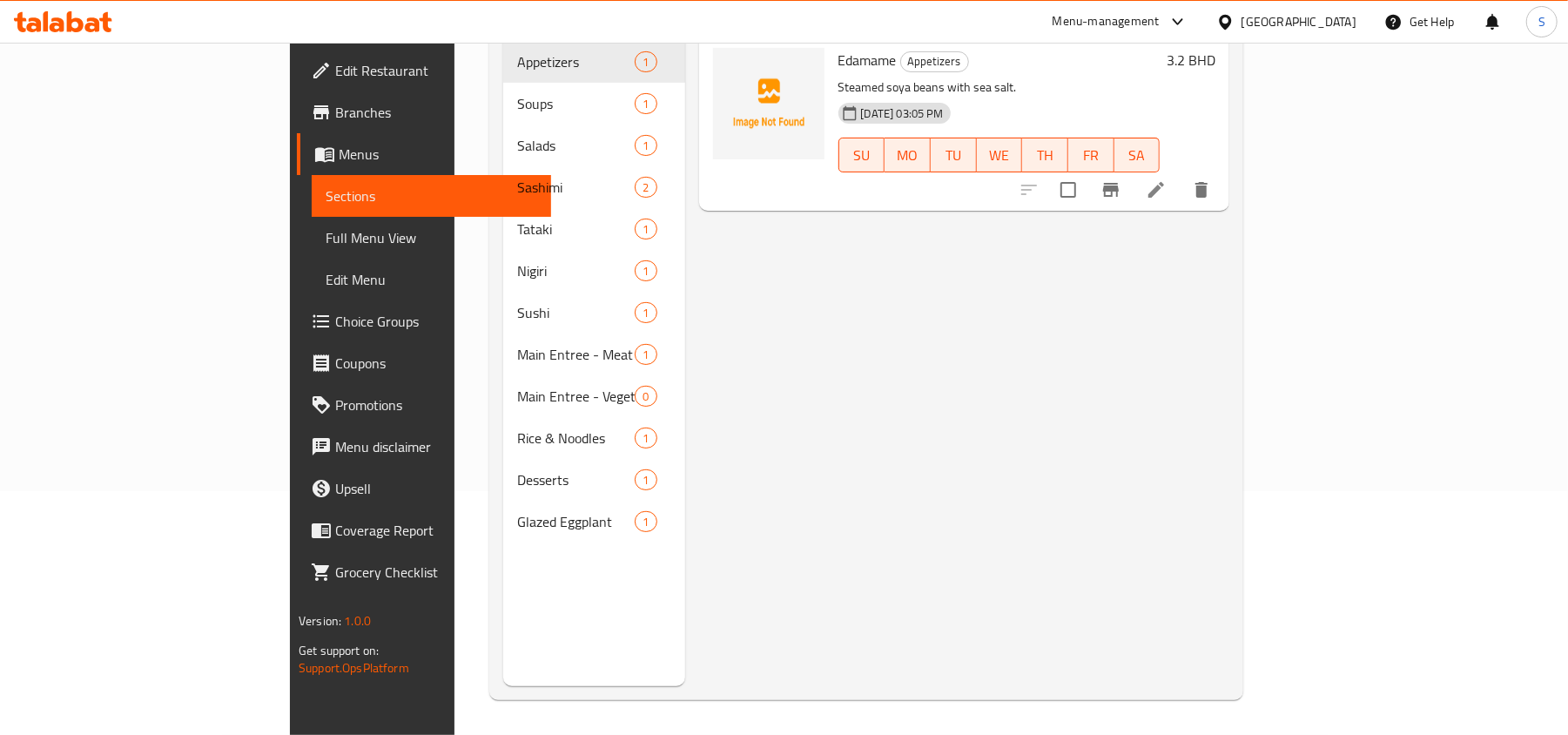
scroll to position [245, 0]
click at [338, 159] on span "Menus" at bounding box center [438, 153] width 199 height 20
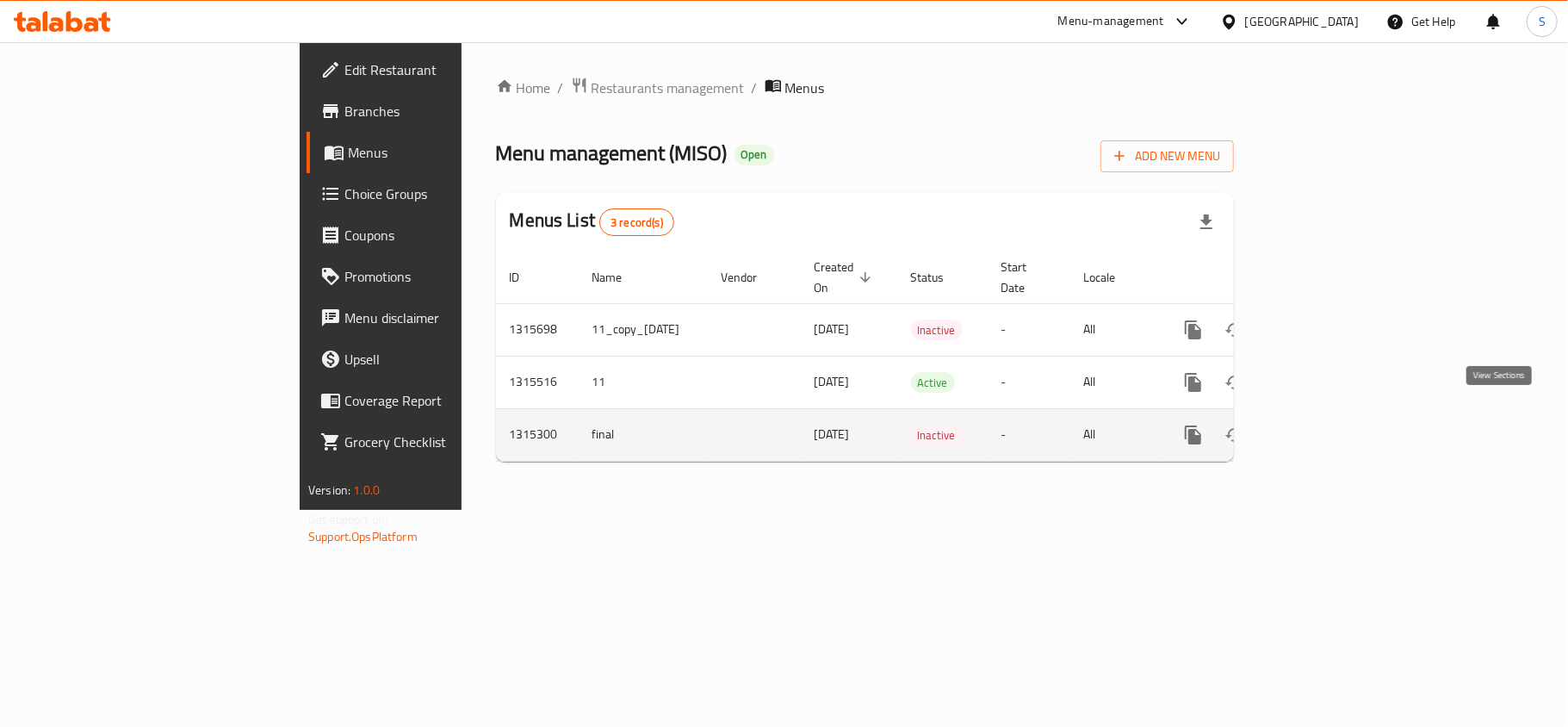
click at [1328, 424] on icon "enhanced table" at bounding box center [1317, 434] width 20 height 20
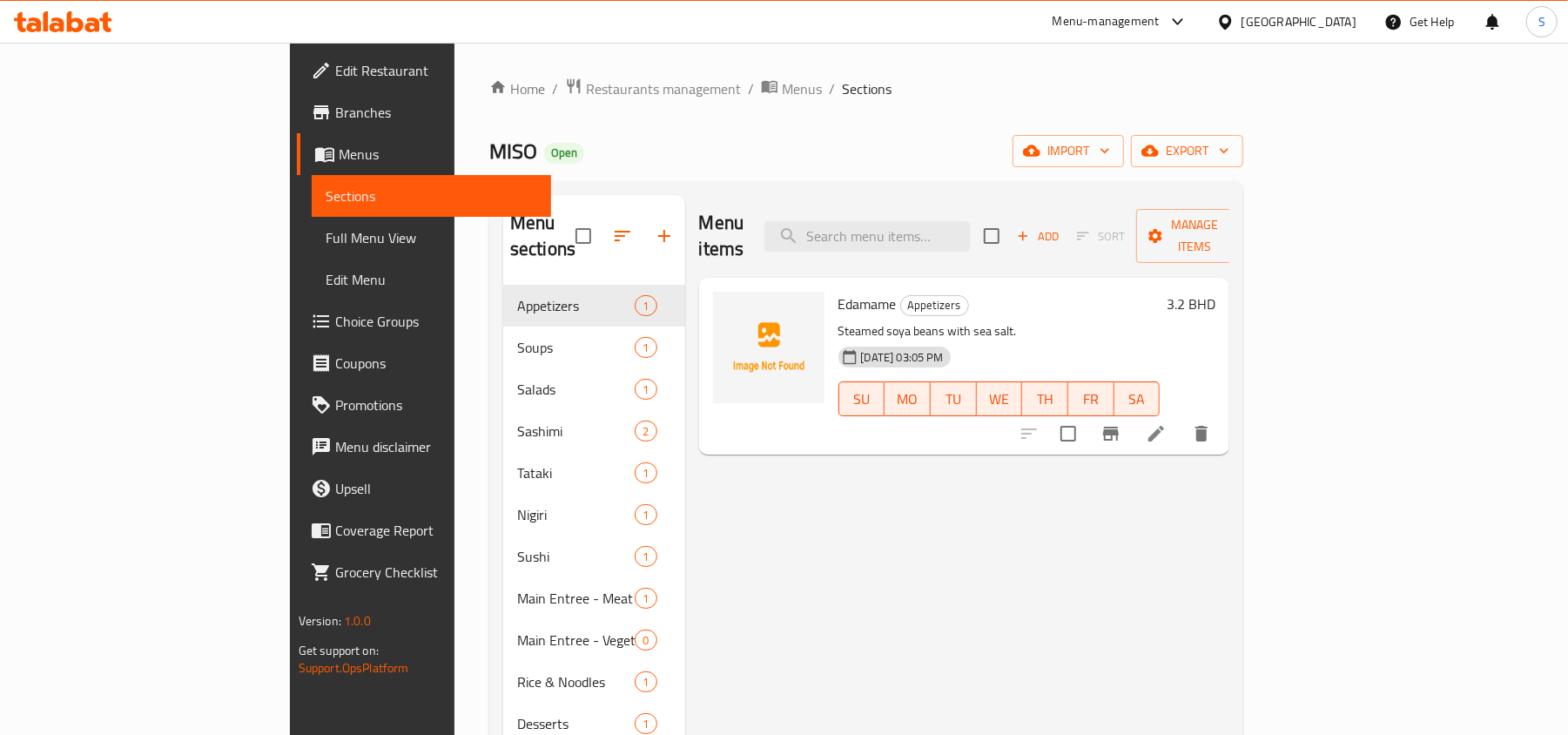
click at [326, 234] on span "Full Menu View" at bounding box center [432, 237] width 213 height 20
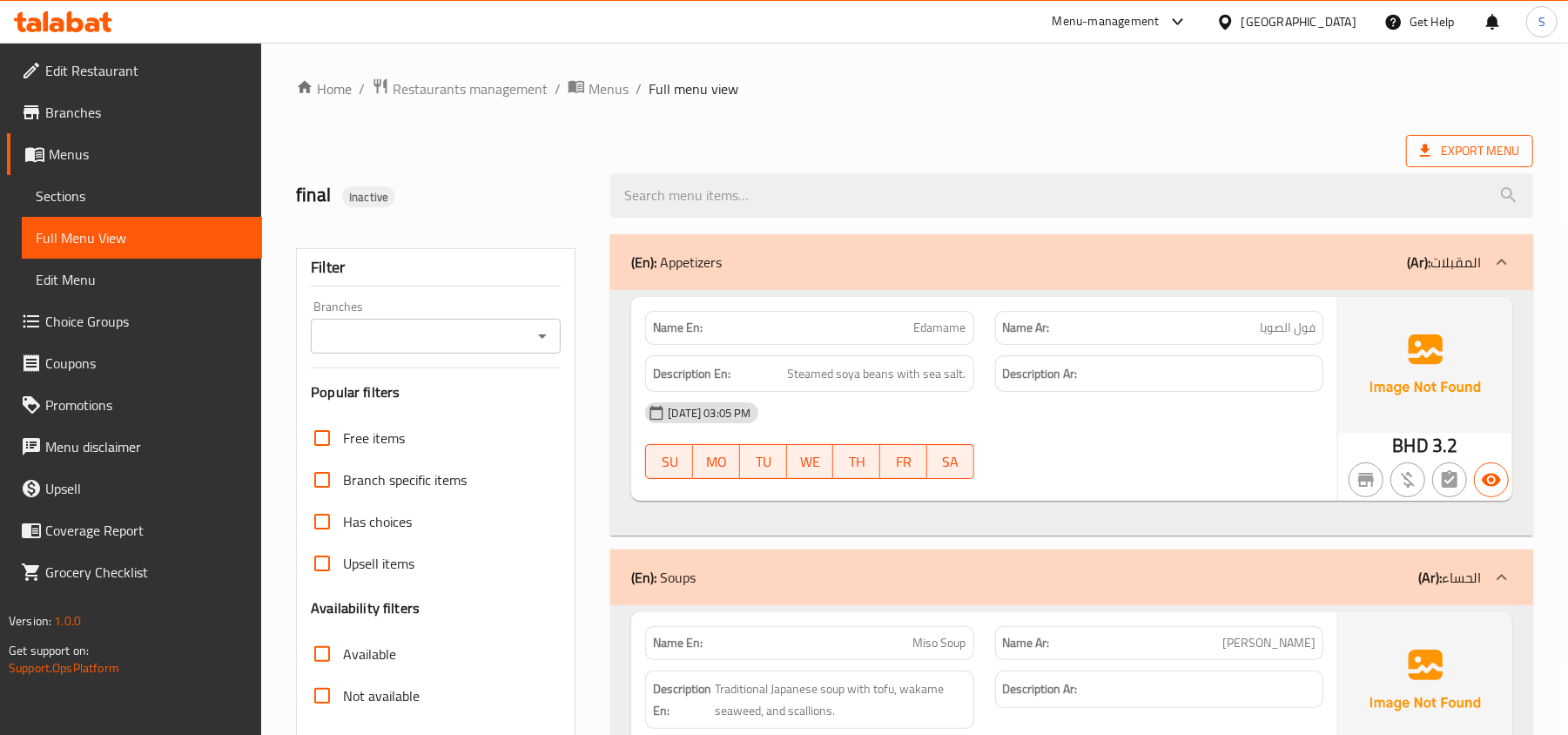
click at [1480, 154] on span "Export Menu" at bounding box center [1470, 151] width 99 height 21
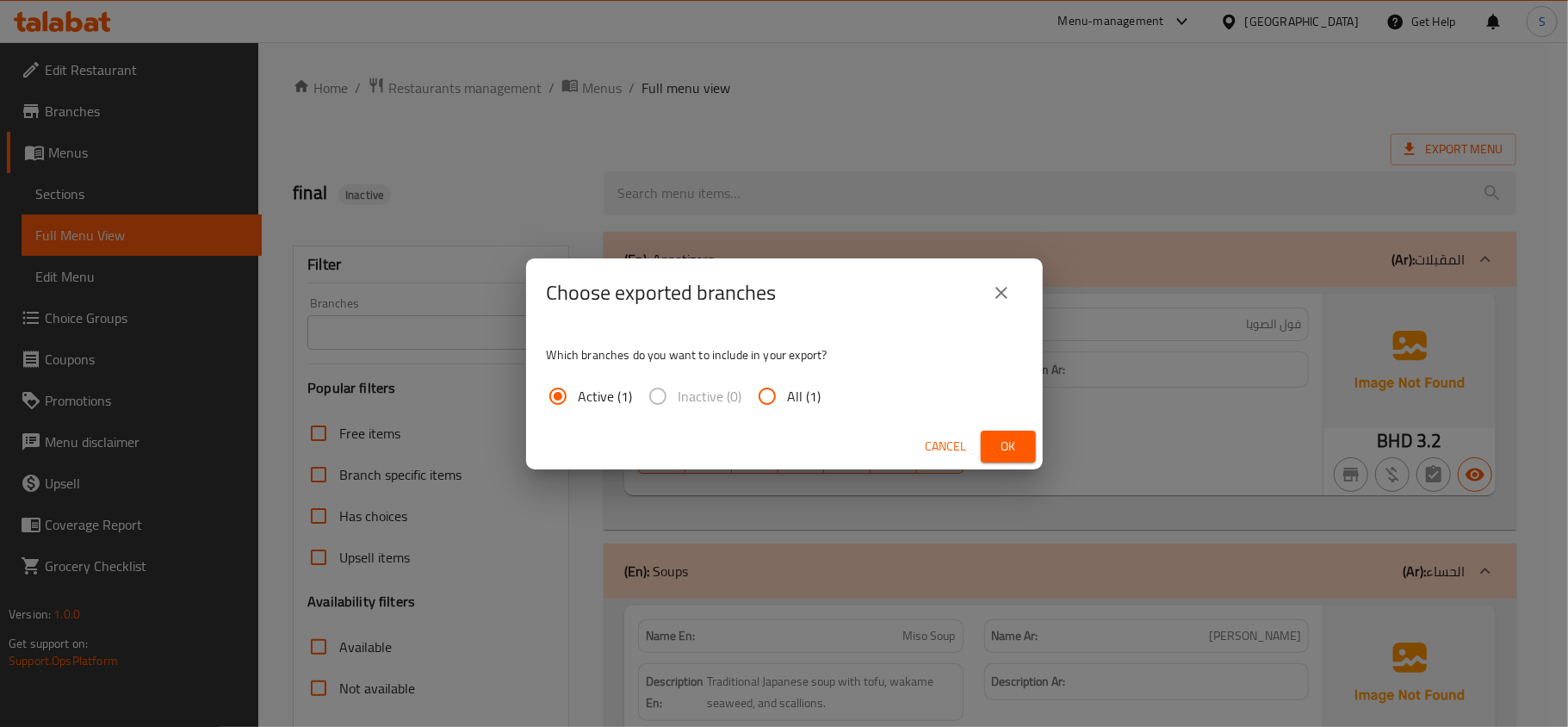
click at [784, 392] on input "All (1)" at bounding box center [767, 395] width 41 height 41
radio input "true"
click at [1006, 439] on span "Ok" at bounding box center [1008, 446] width 28 height 21
